Goal: Information Seeking & Learning: Learn about a topic

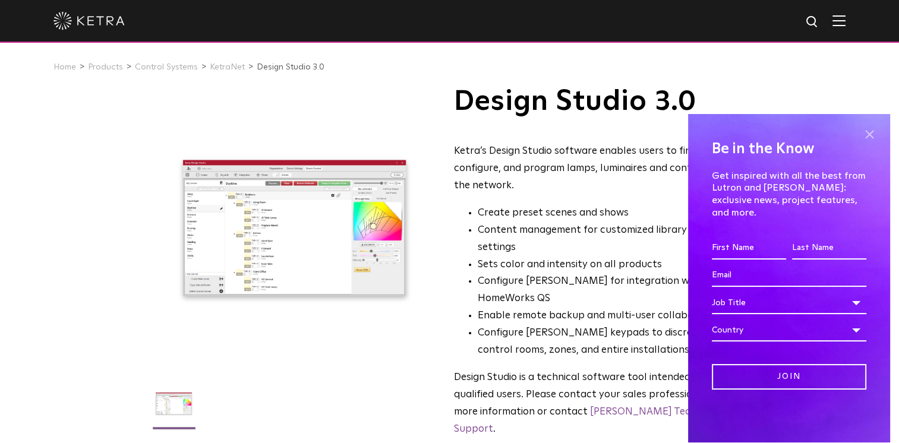
click at [870, 144] on span at bounding box center [869, 135] width 18 height 18
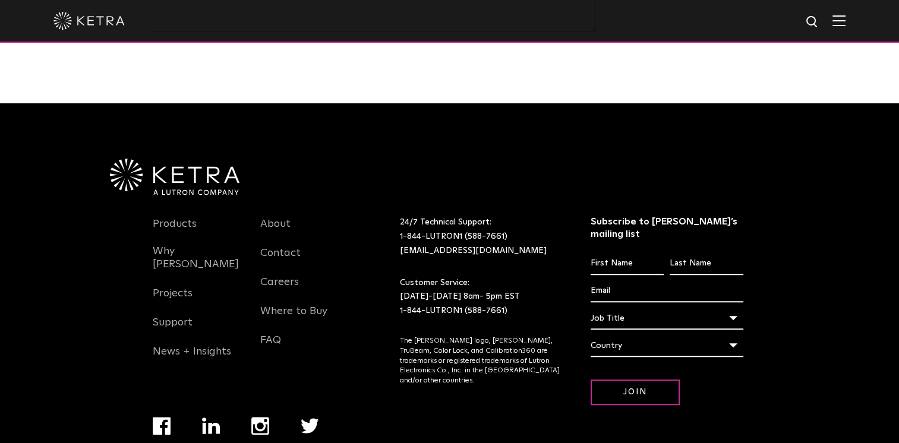
scroll to position [856, 0]
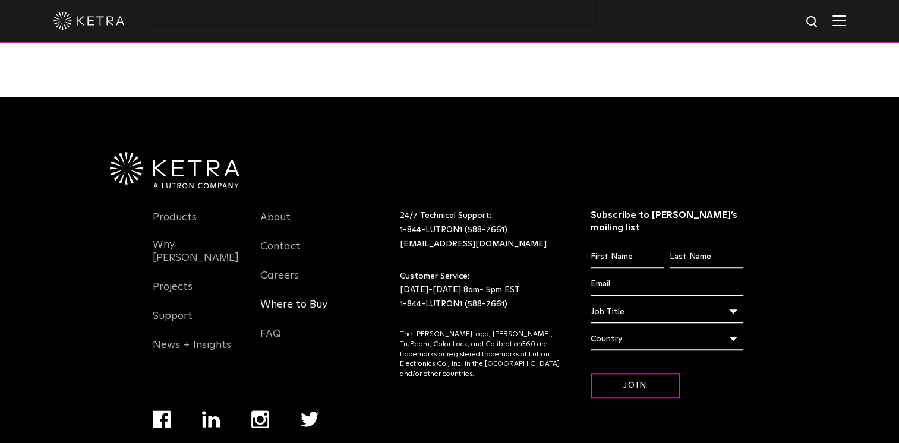
click at [276, 298] on link "Where to Buy" at bounding box center [293, 311] width 67 height 27
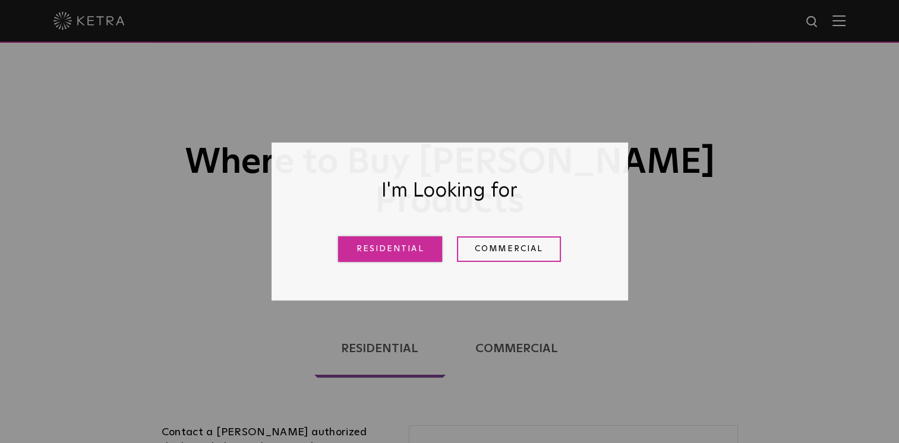
click at [412, 245] on link "Residential" at bounding box center [390, 249] width 104 height 26
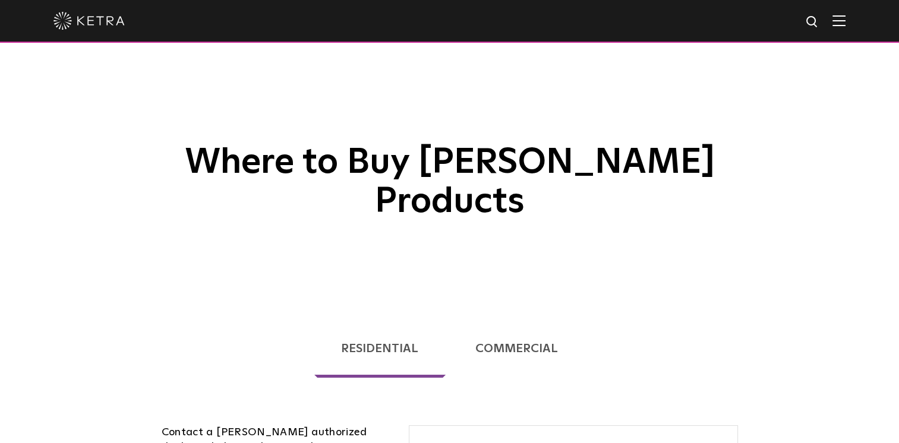
scroll to position [303, 0]
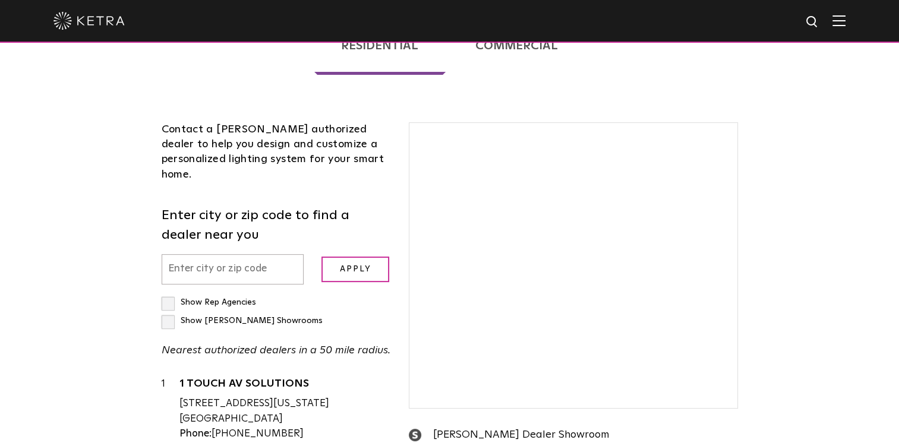
click at [823, 172] on div "Loading... Residential Commercial Contact a Ketra authorized dealer to help you…" at bounding box center [449, 326] width 899 height 660
click at [177, 206] on label "Enter city or zip code to find a dealer near you" at bounding box center [277, 225] width 230 height 39
click at [176, 206] on label "Enter city or zip code to find a dealer near you" at bounding box center [277, 225] width 230 height 39
click at [219, 149] on div "Contact a Ketra authorized dealer to help you design and customize a personaliz…" at bounding box center [277, 374] width 248 height 504
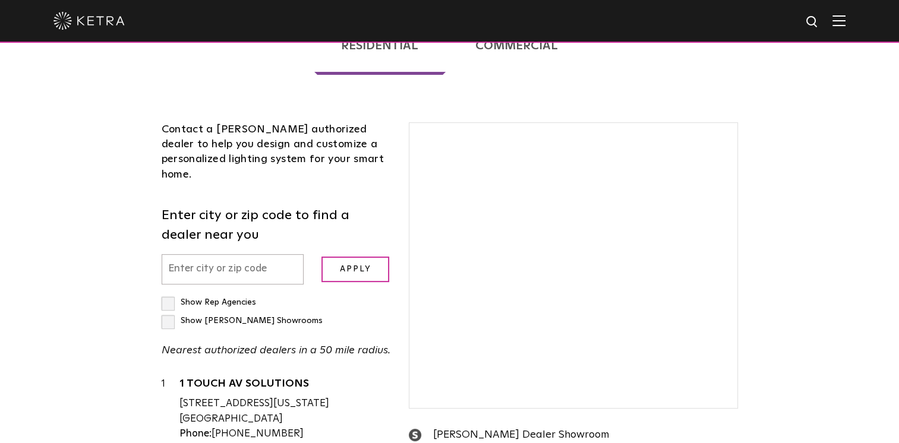
click at [219, 149] on div "Contact a Ketra authorized dealer to help you design and customize a personaliz…" at bounding box center [277, 374] width 248 height 504
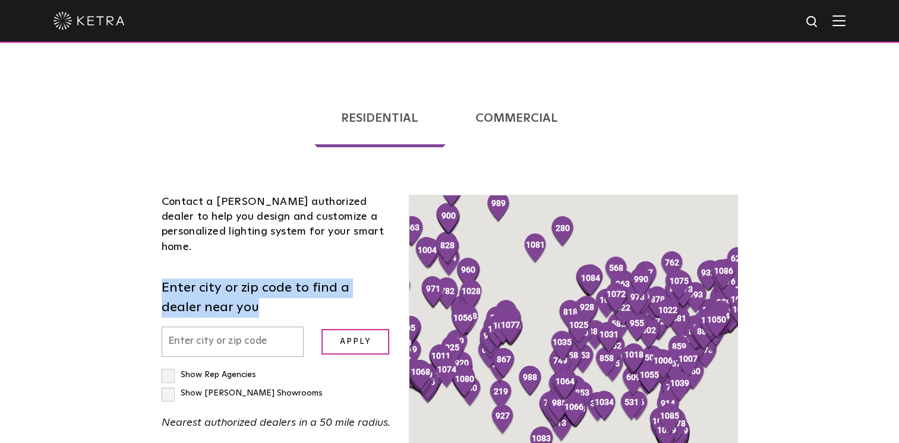
scroll to position [228, 0]
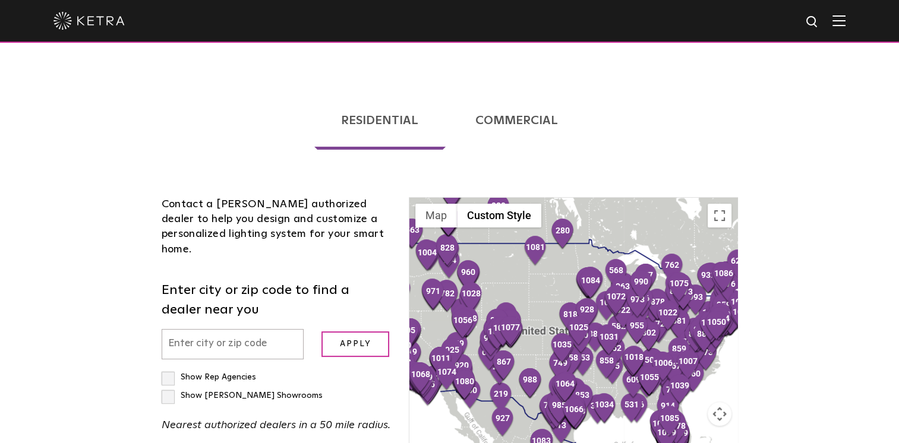
click at [194, 329] on input "text" at bounding box center [233, 344] width 143 height 30
type input "92672"
click at [351, 332] on input "Apply" at bounding box center [355, 345] width 68 height 26
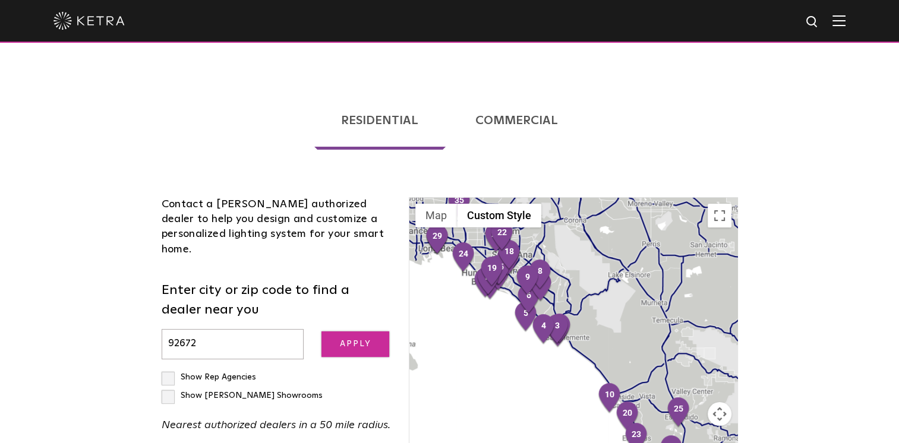
click at [351, 332] on input "Apply" at bounding box center [355, 345] width 68 height 26
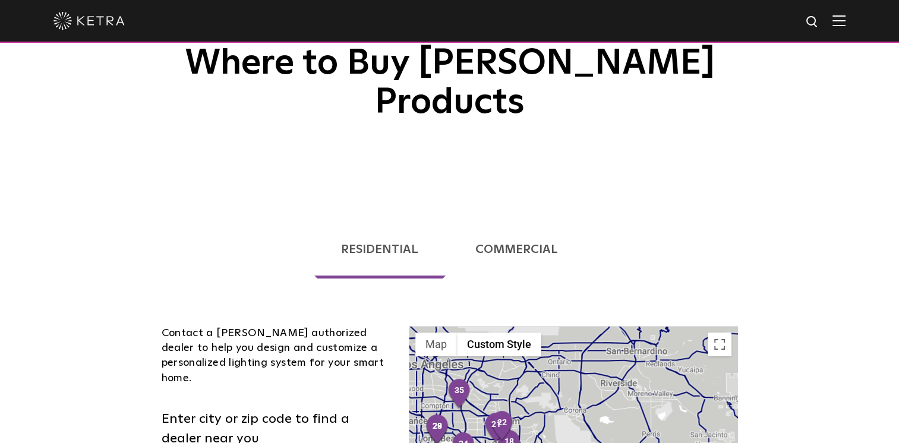
scroll to position [0, 0]
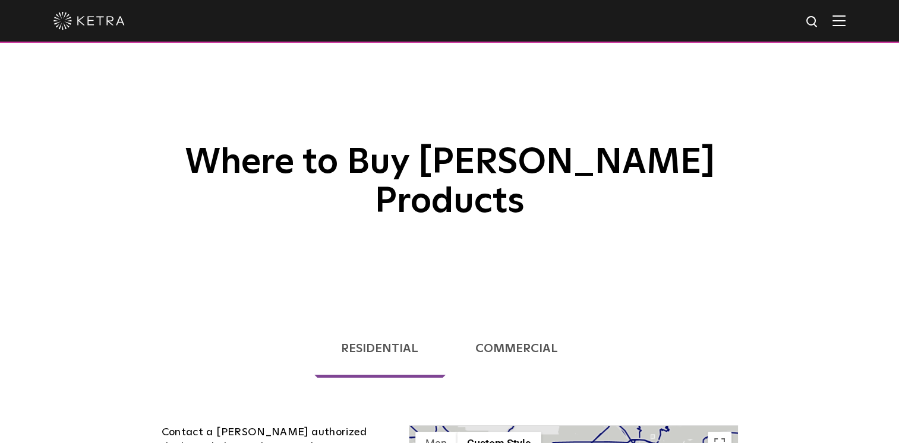
click at [842, 25] on img at bounding box center [838, 20] width 13 height 11
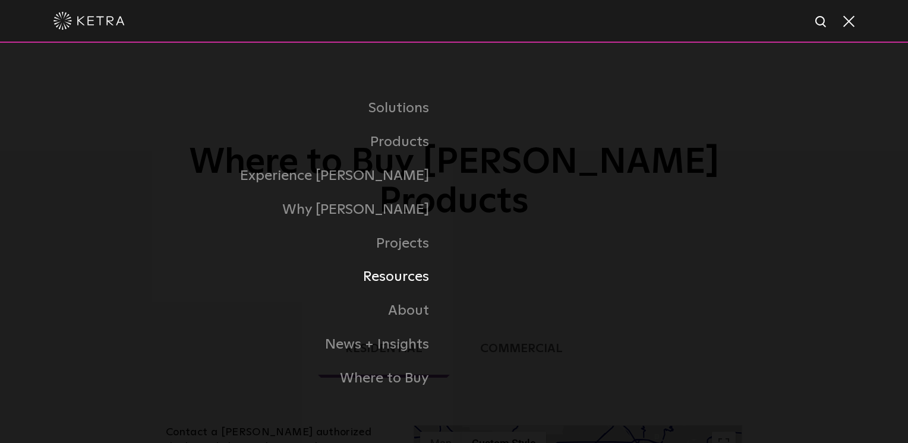
click at [402, 280] on link "Resources" at bounding box center [305, 277] width 297 height 34
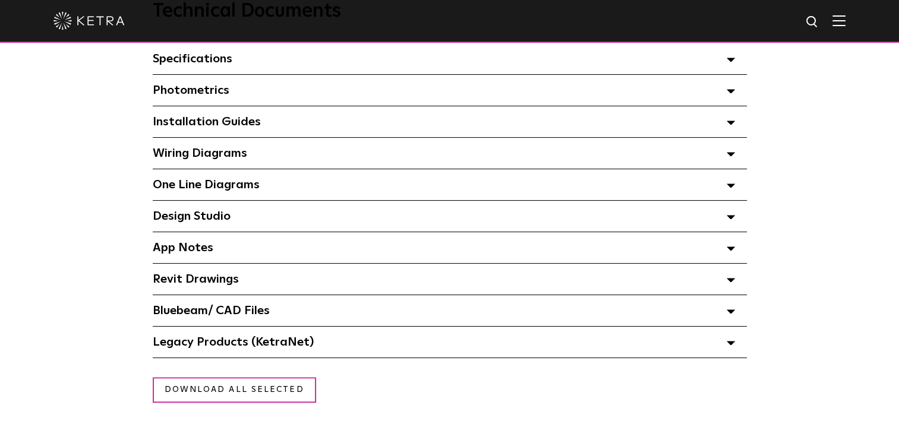
scroll to position [889, 0]
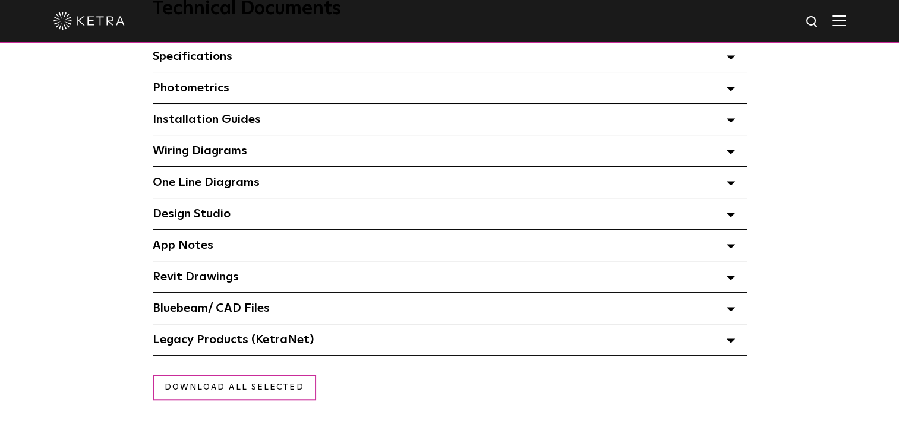
click at [733, 213] on span at bounding box center [731, 213] width 8 height 15
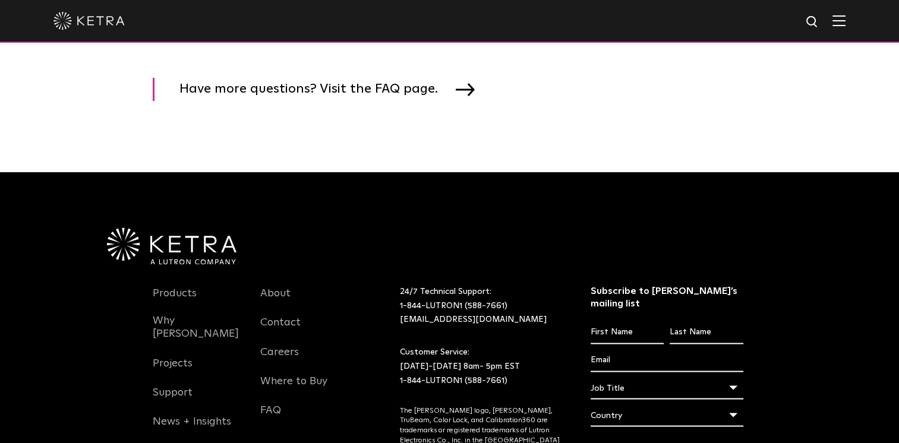
scroll to position [1977, 0]
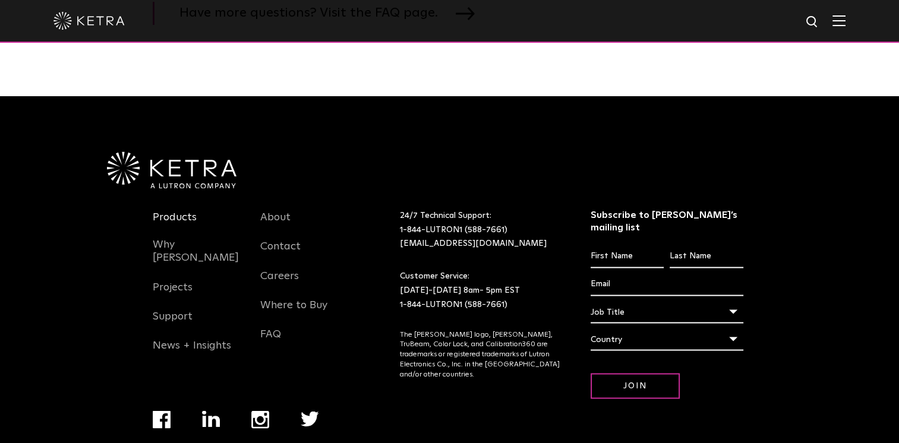
click at [181, 220] on link "Products" at bounding box center [175, 224] width 44 height 27
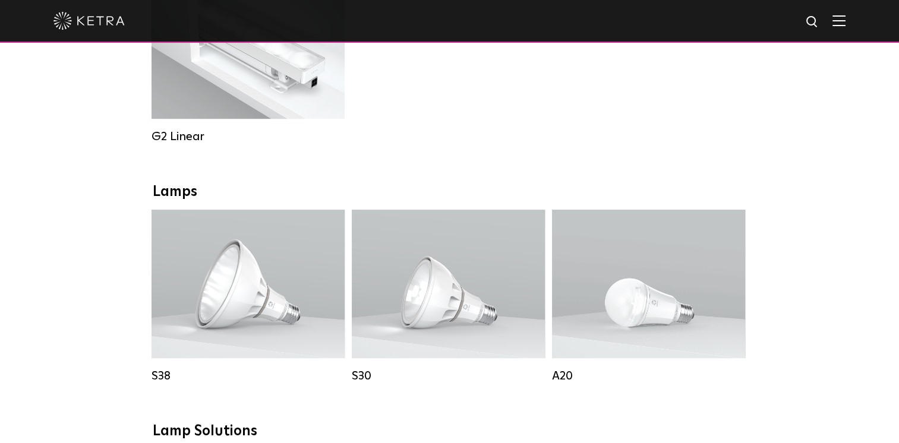
scroll to position [820, 0]
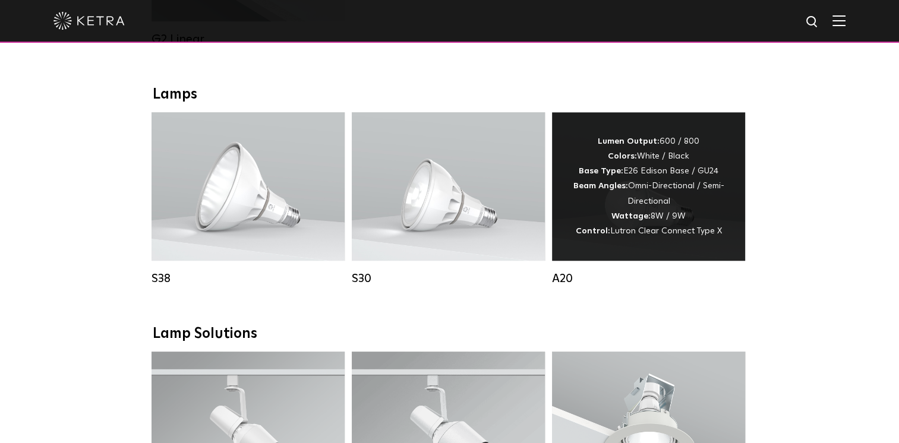
click at [639, 256] on div "Lumen Output: 600 / 800 Colors: White / Black Base Type: E26 Edison Base / GU24…" at bounding box center [648, 186] width 193 height 149
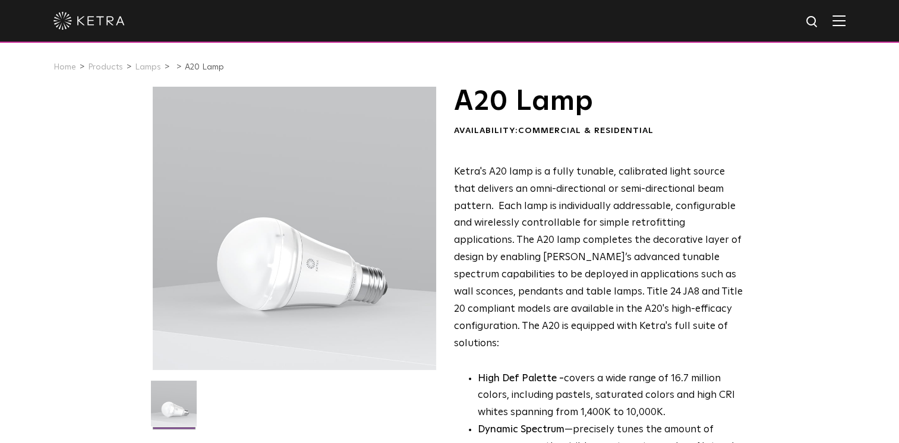
click at [74, 334] on div "A20 Lamp Availability: Commercial & Residential Ketra's A20 lamp is a fully tun…" at bounding box center [449, 412] width 899 height 650
click at [845, 23] on img at bounding box center [838, 20] width 13 height 11
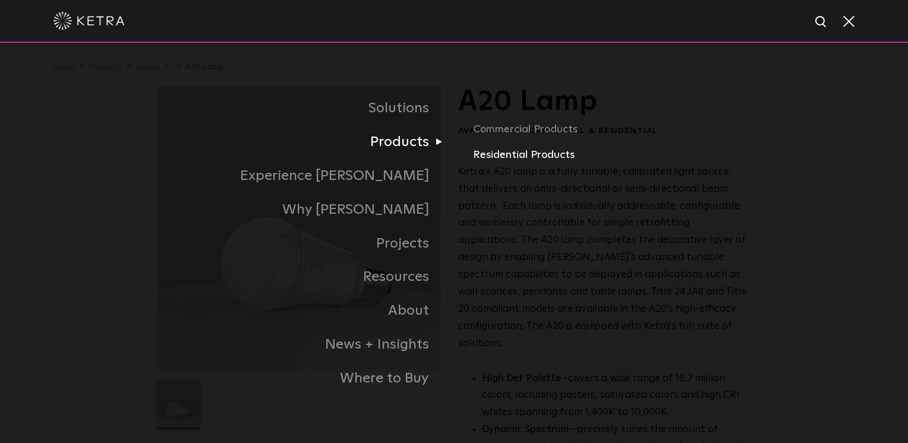
click at [499, 158] on link "Residential Products" at bounding box center [612, 155] width 278 height 17
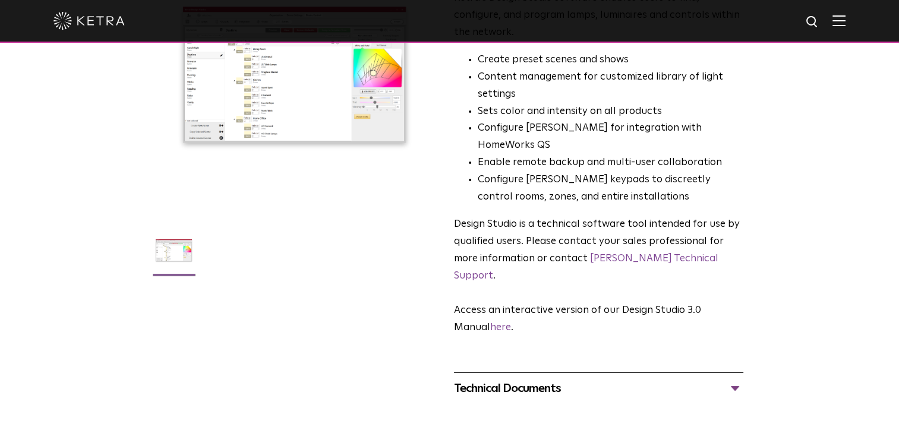
scroll to position [154, 0]
click at [635, 253] on link "Ketra Technical Support" at bounding box center [586, 266] width 264 height 27
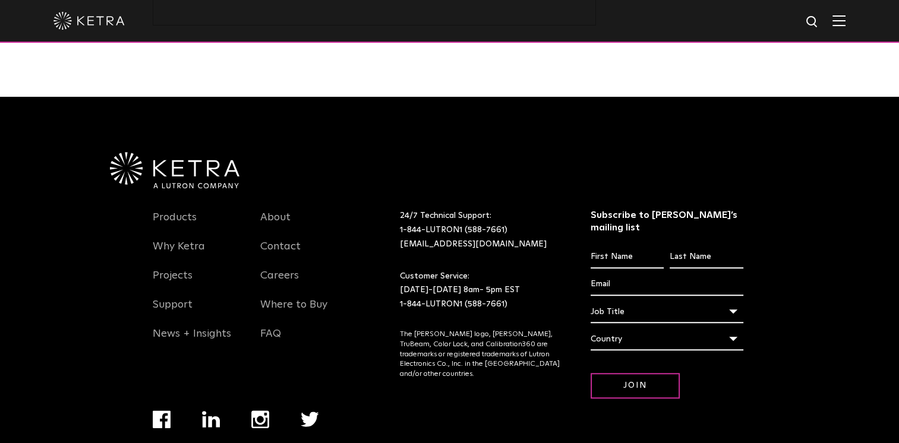
scroll to position [0, 0]
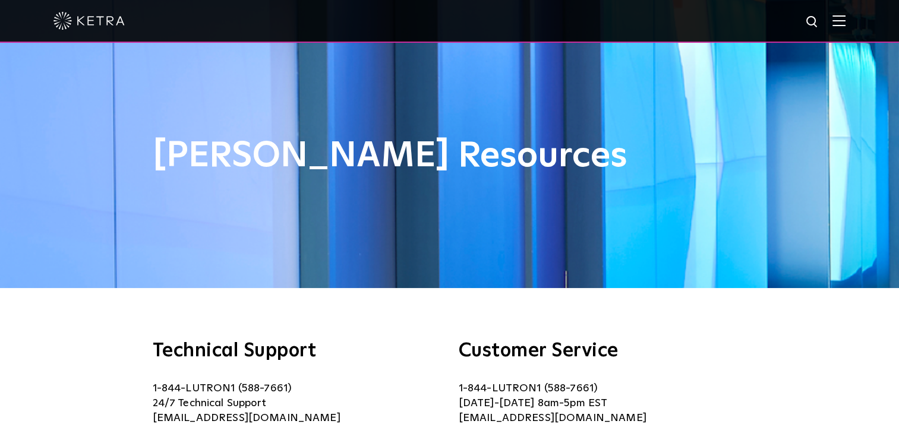
click at [845, 21] on img at bounding box center [838, 20] width 13 height 11
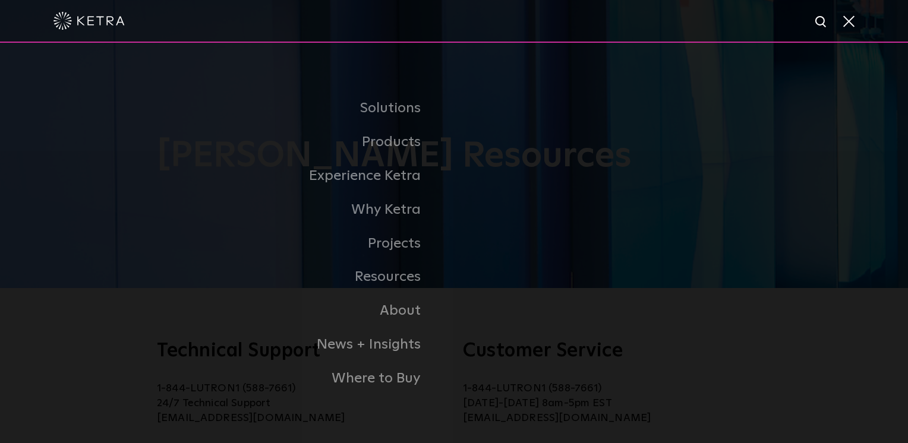
click at [851, 23] on span at bounding box center [847, 21] width 13 height 12
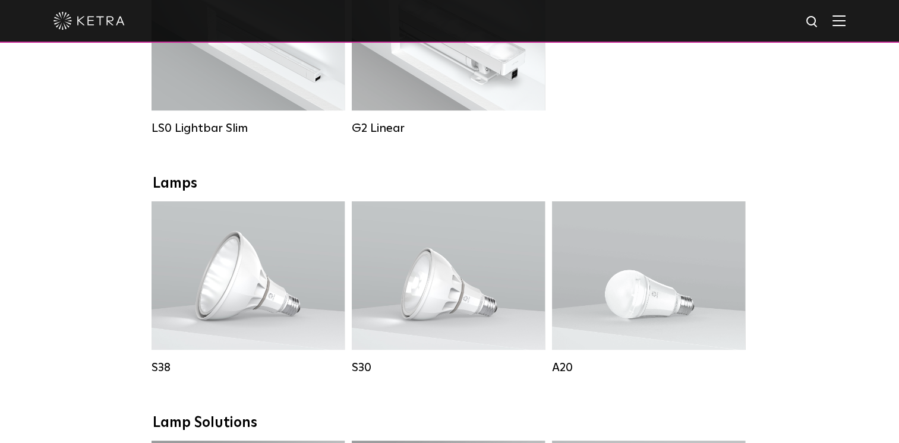
scroll to position [623, 0]
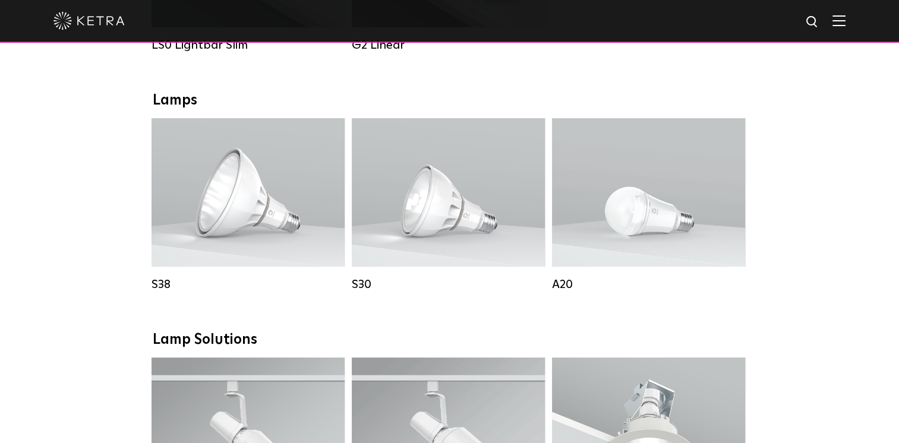
click at [104, 182] on div "Downlights D2 Downlight Family Lumen Output: 1200 Colors: White / Black / Gloss…" at bounding box center [449, 440] width 899 height 1654
